Goal: Task Accomplishment & Management: Complete application form

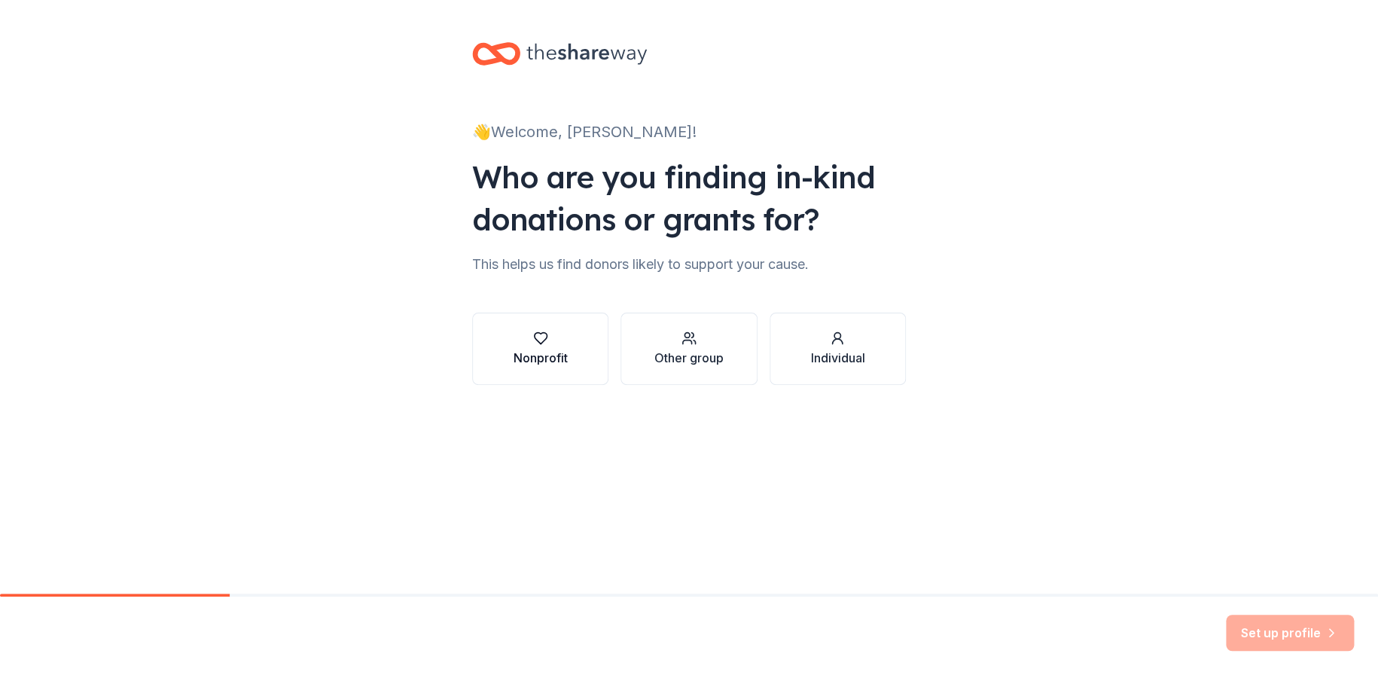
click at [547, 354] on div "Nonprofit" at bounding box center [541, 358] width 54 height 18
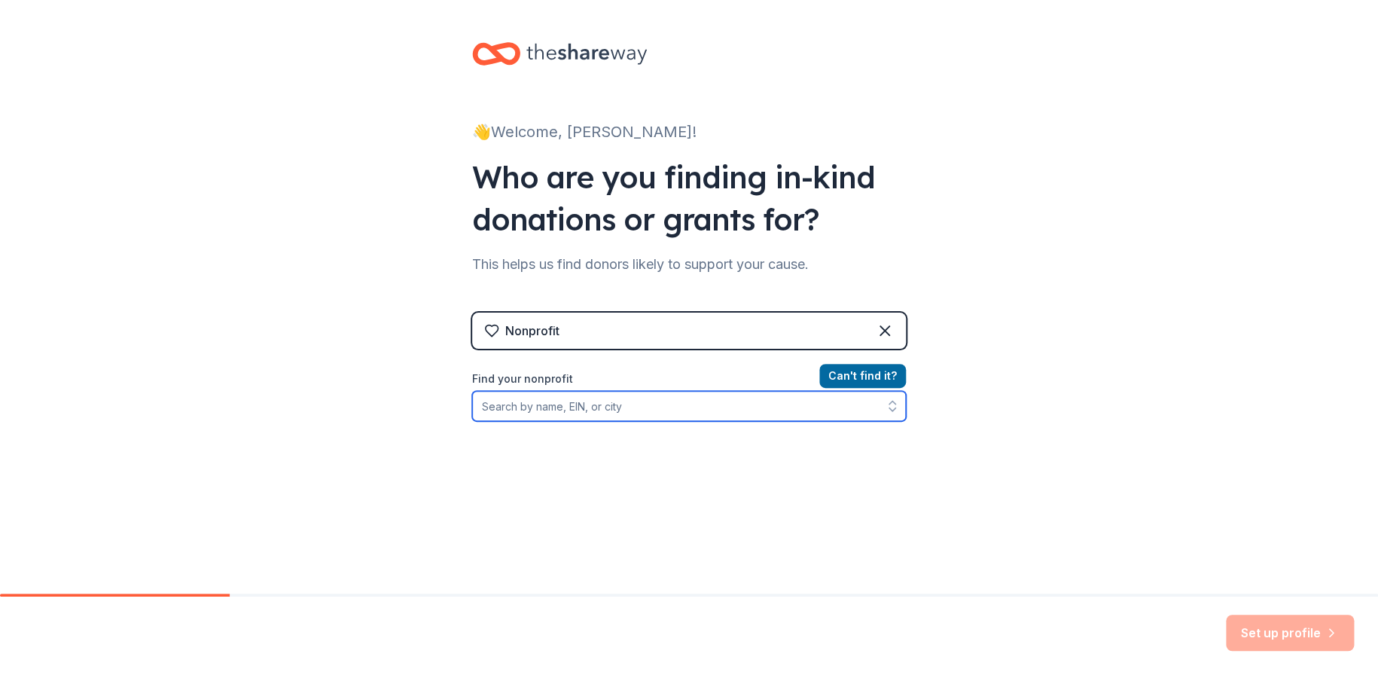
click at [654, 410] on input "Find your nonprofit" at bounding box center [689, 406] width 434 height 30
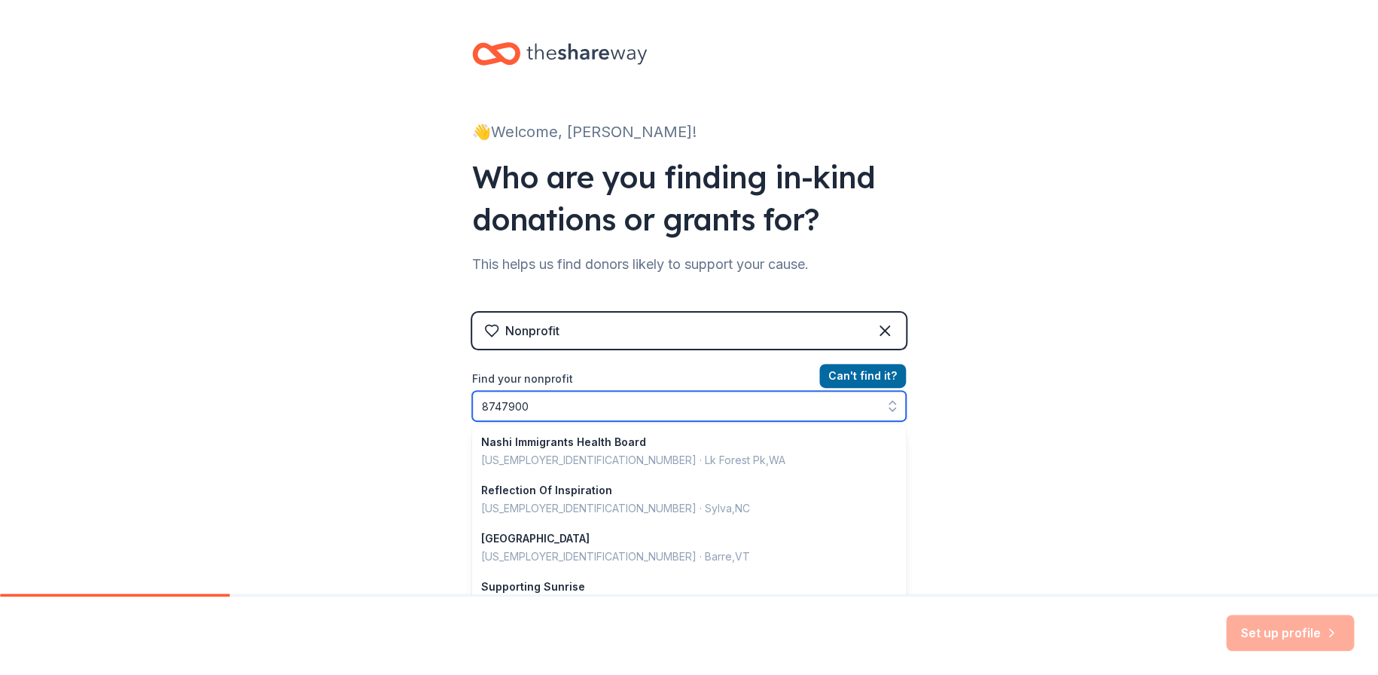
type input "87479004"
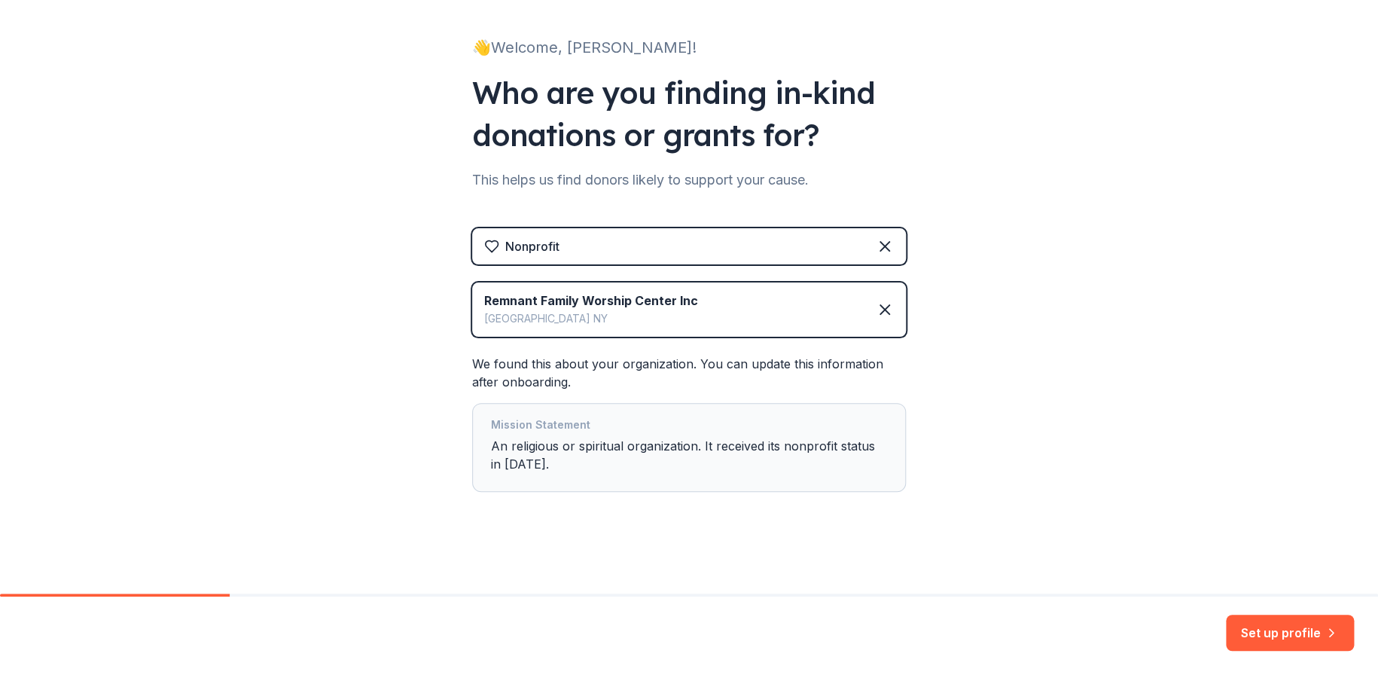
scroll to position [47, 0]
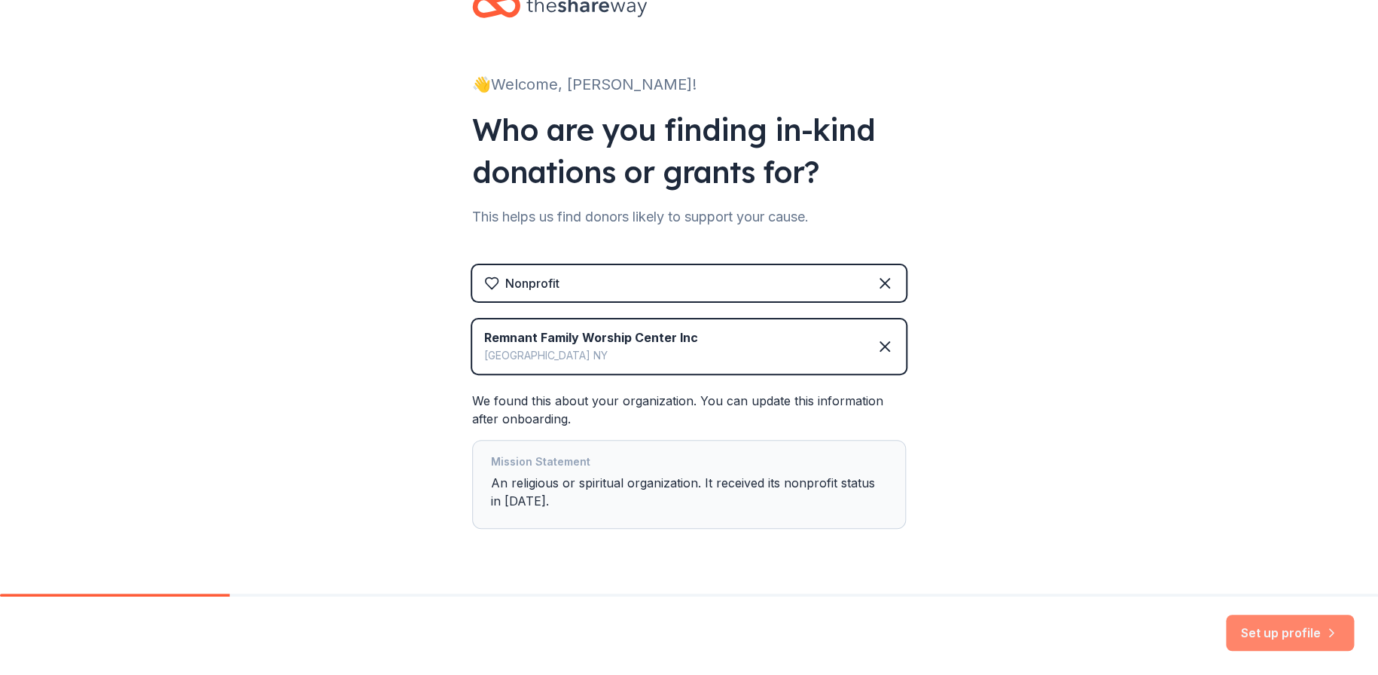
click at [1269, 636] on button "Set up profile" at bounding box center [1290, 633] width 128 height 36
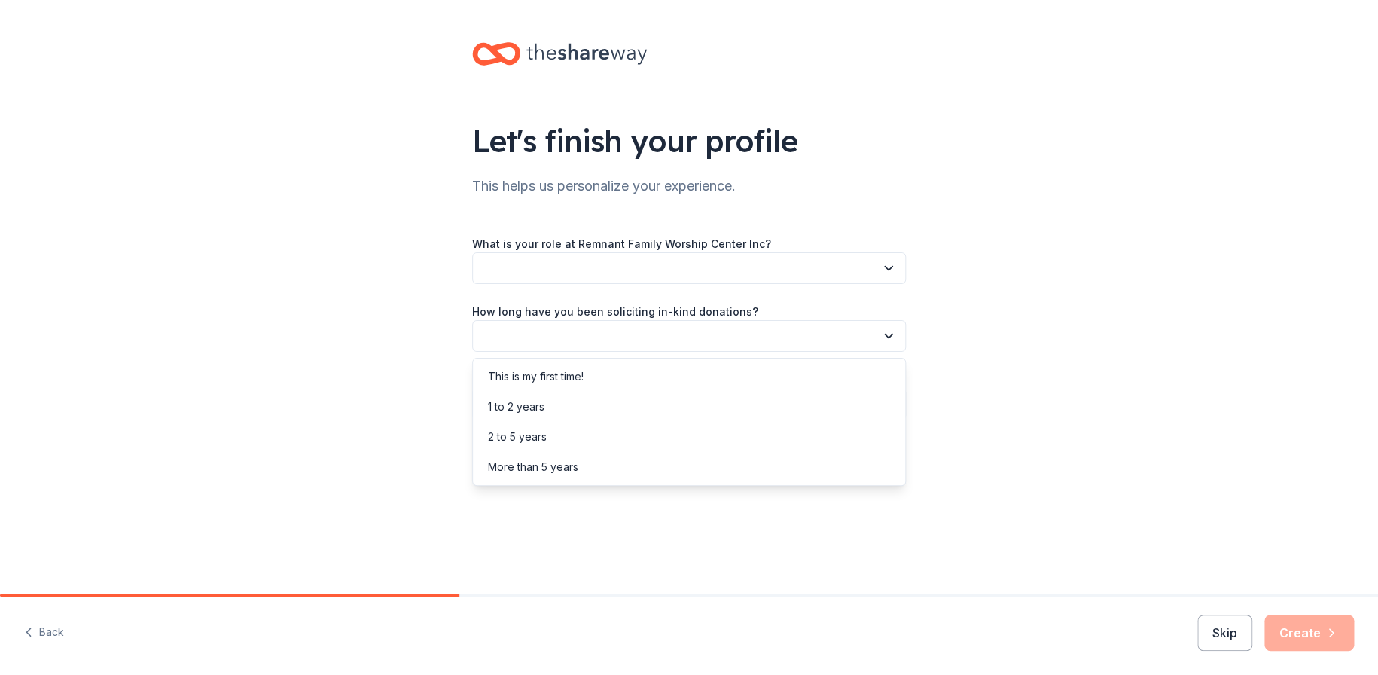
click at [889, 331] on icon "button" at bounding box center [888, 335] width 15 height 15
click at [572, 372] on div "This is my first time!" at bounding box center [536, 377] width 96 height 18
click at [889, 408] on icon "button" at bounding box center [888, 403] width 15 height 15
click at [548, 465] on div "Online search" at bounding box center [522, 474] width 69 height 18
click at [891, 267] on icon "button" at bounding box center [889, 269] width 8 height 4
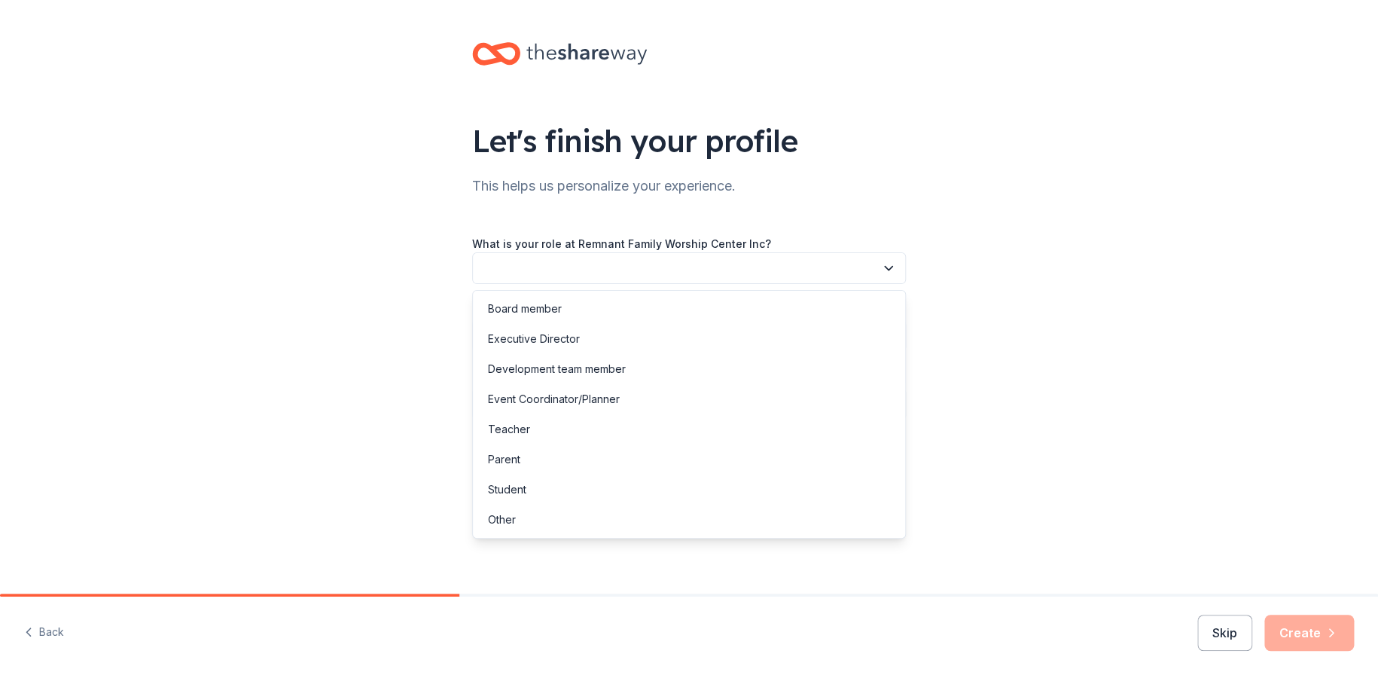
click at [890, 266] on icon "button" at bounding box center [888, 268] width 15 height 15
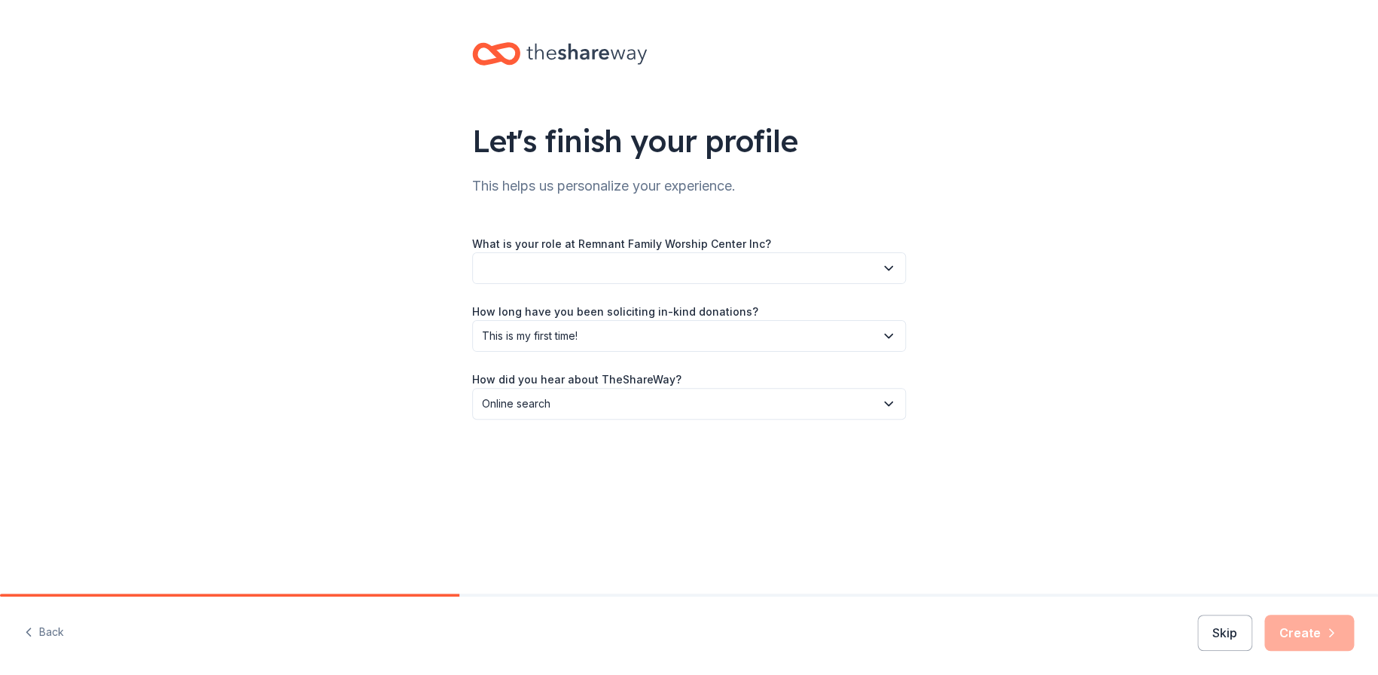
click at [885, 262] on icon "button" at bounding box center [888, 268] width 15 height 15
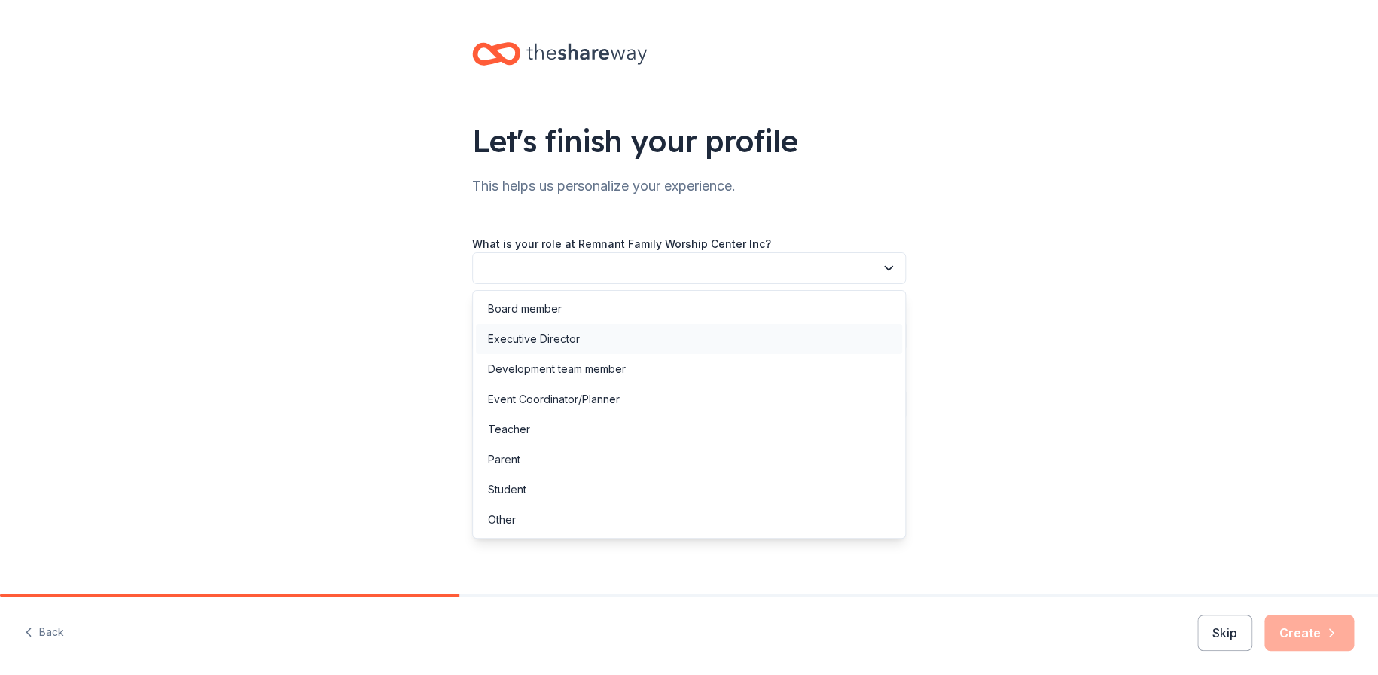
click at [557, 335] on div "Executive Director" at bounding box center [534, 339] width 92 height 18
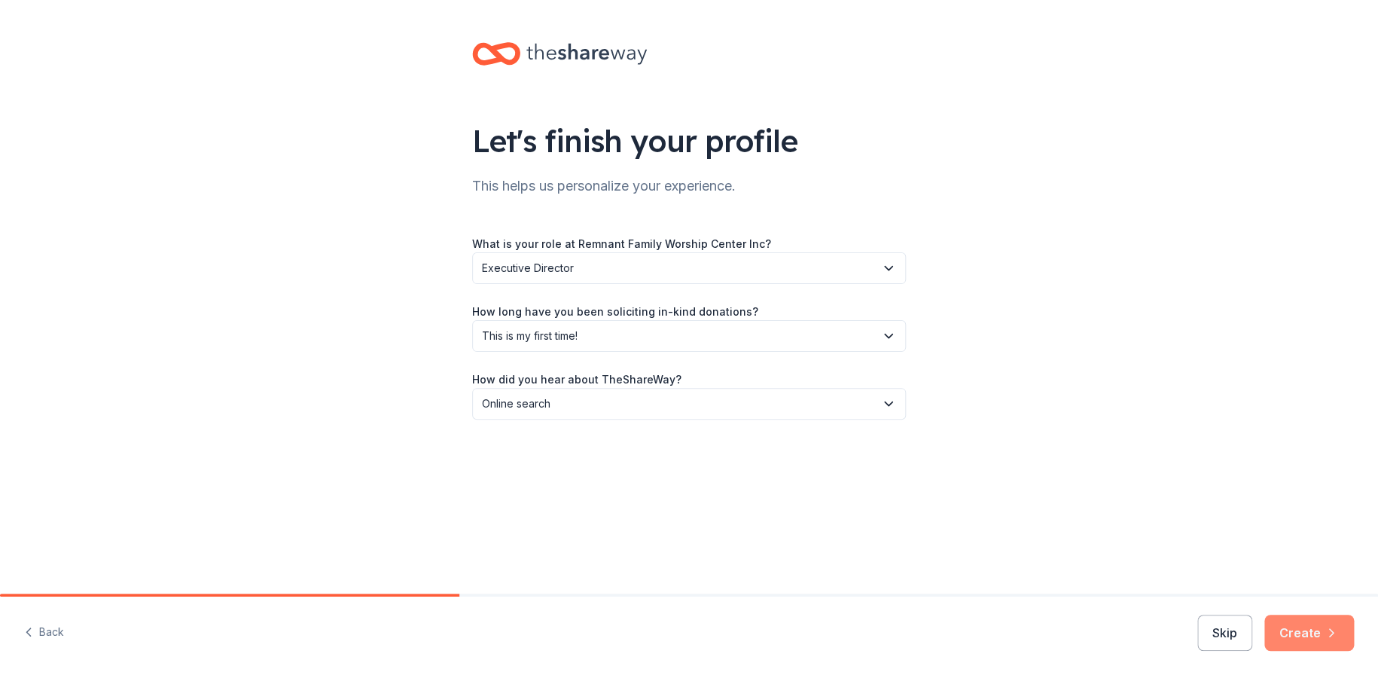
click at [1299, 633] on button "Create" at bounding box center [1310, 633] width 90 height 36
